Goal: Check status: Check status

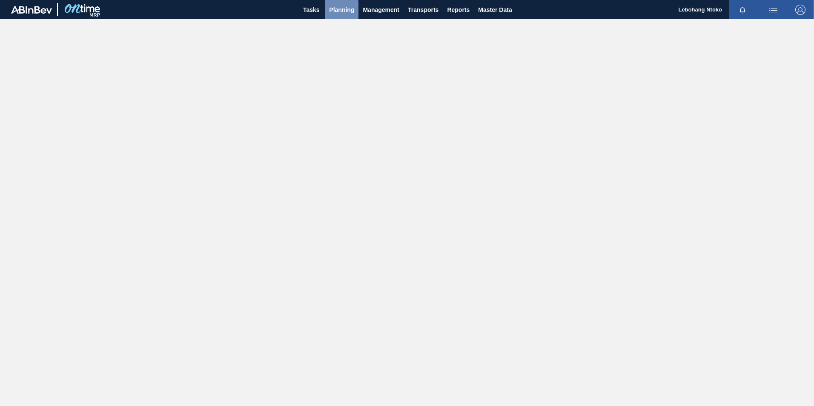
click at [338, 10] on span "Planning" at bounding box center [341, 10] width 25 height 10
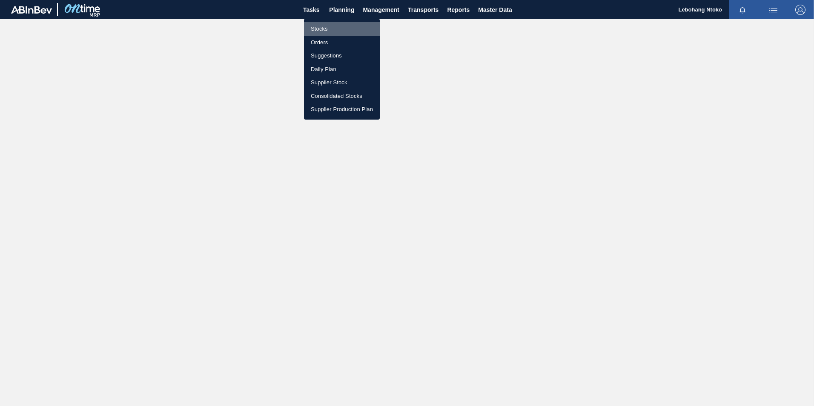
click at [322, 29] on li "Stocks" at bounding box center [342, 29] width 76 height 14
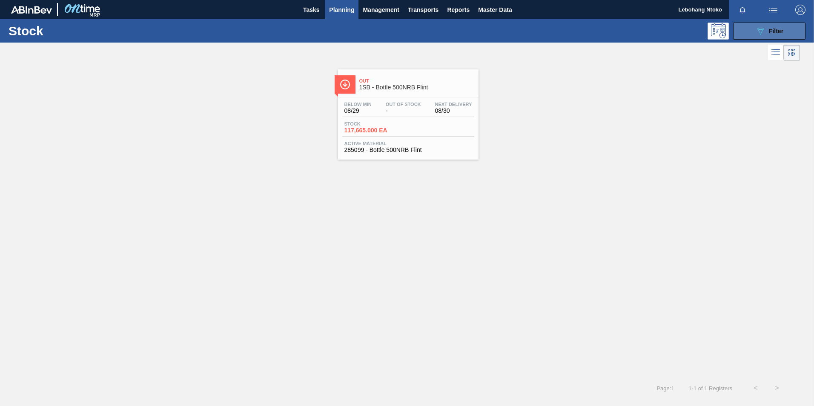
click at [768, 29] on div "089F7B8B-B2A5-4AFE-B5C0-19BA573D28AC Filter" at bounding box center [769, 31] width 28 height 10
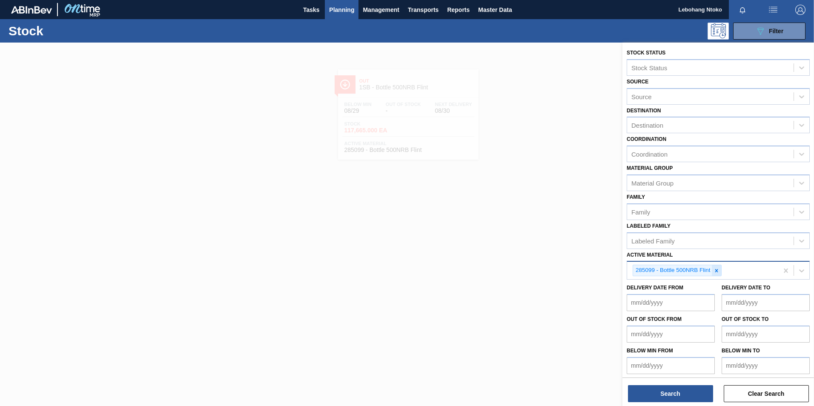
click at [716, 272] on icon at bounding box center [717, 271] width 6 height 6
paste Material "275049"
type Material "275049"
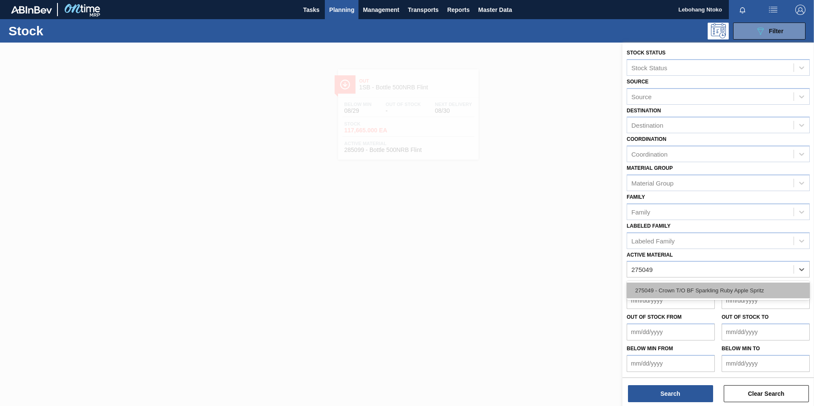
click at [711, 295] on div "275049 - Crown T/O BF Sparkling Ruby Apple Spritz" at bounding box center [718, 291] width 183 height 16
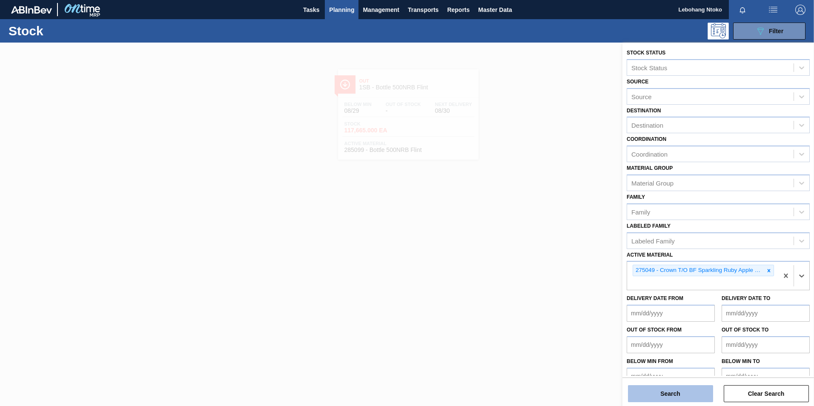
click at [679, 393] on button "Search" at bounding box center [670, 393] width 85 height 17
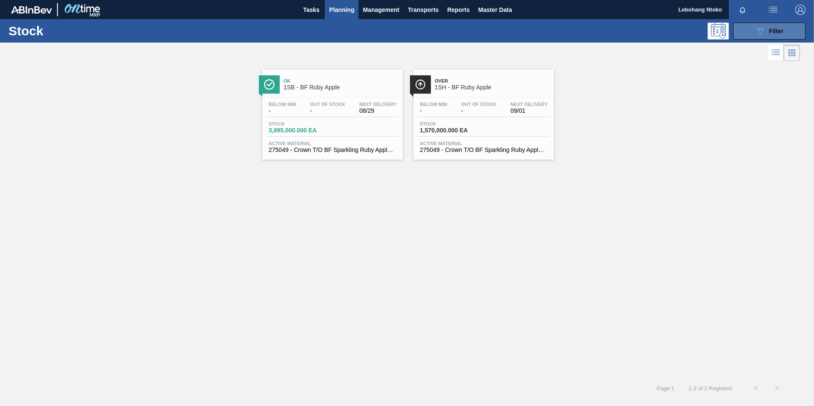
click at [753, 25] on button "089F7B8B-B2A5-4AFE-B5C0-19BA573D28AC Filter" at bounding box center [769, 31] width 72 height 17
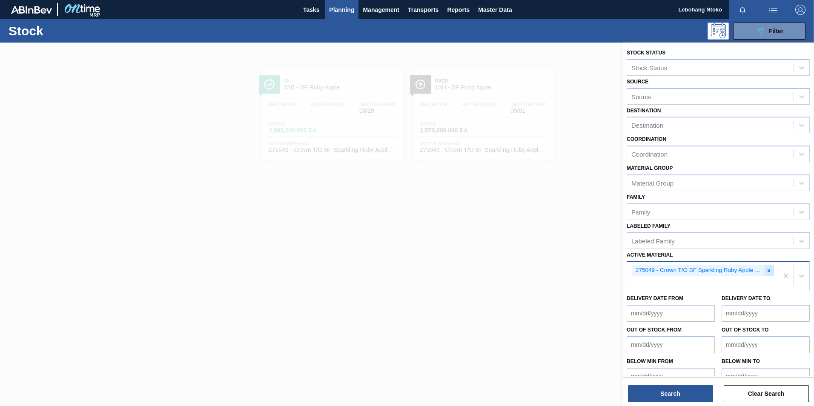
click at [769, 271] on icon at bounding box center [769, 271] width 6 height 6
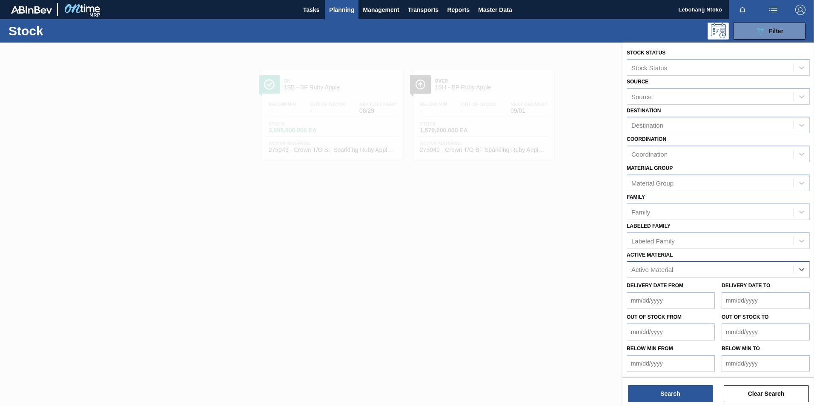
paste Material "279793"
type Material "279793"
click at [707, 288] on div "279793 - Outer Carton 620NRB BF Ruby Apple 1x12" at bounding box center [718, 291] width 183 height 16
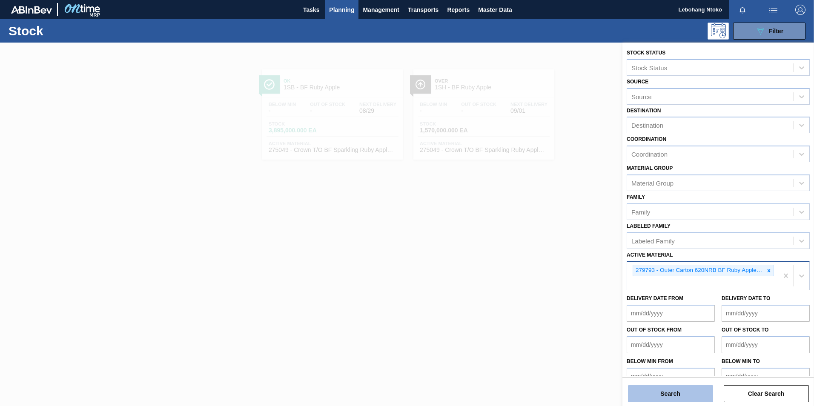
click at [686, 395] on button "Search" at bounding box center [670, 393] width 85 height 17
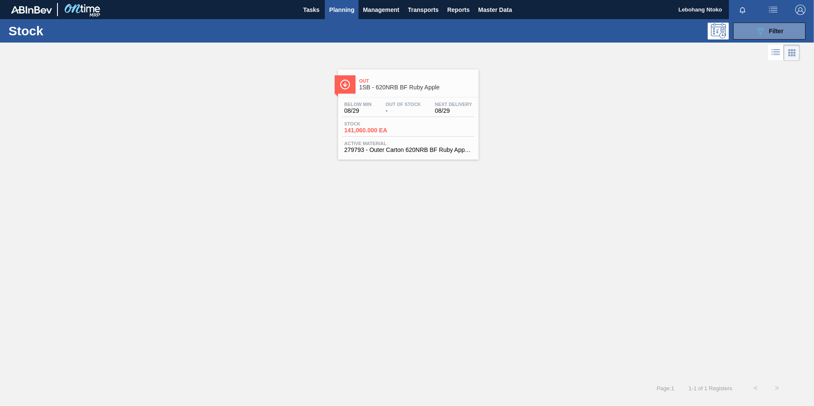
click at [407, 135] on div "Stock 141,060.000 EA" at bounding box center [408, 128] width 132 height 15
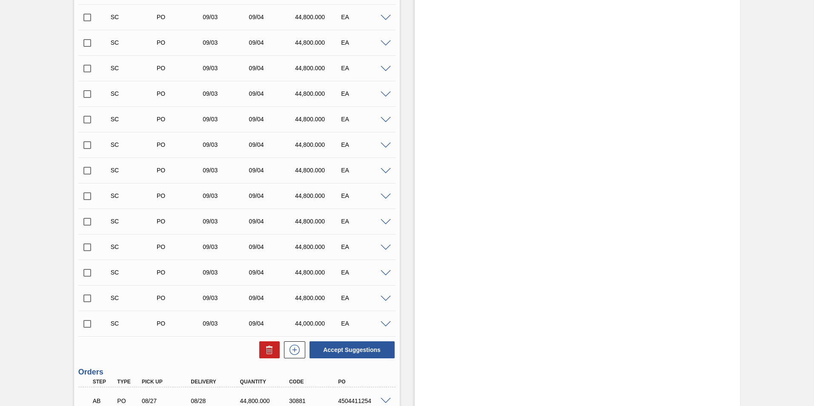
scroll to position [502, 0]
